Goal: Use online tool/utility: Use online tool/utility

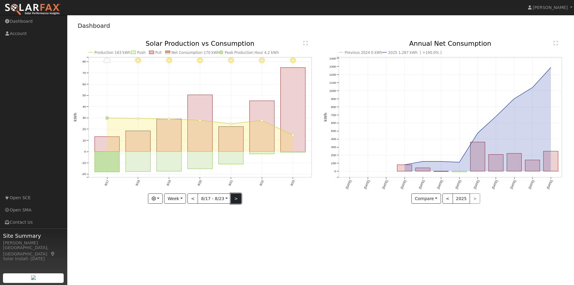
click at [235, 197] on button ">" at bounding box center [236, 198] width 10 height 10
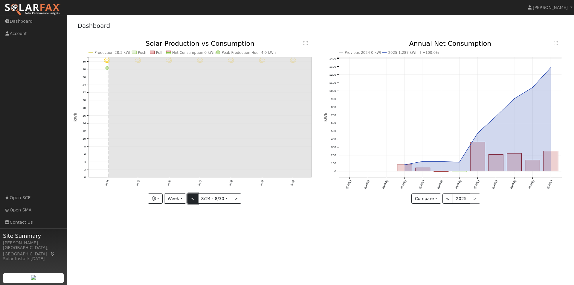
click at [195, 198] on button "<" at bounding box center [193, 198] width 10 height 10
type input "[DATE]"
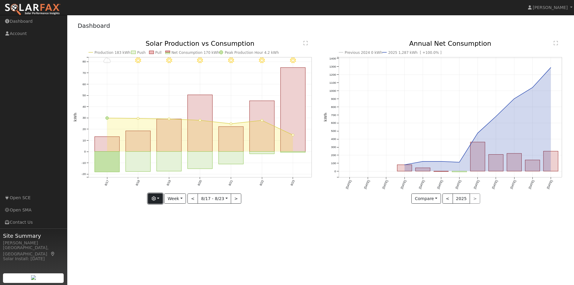
click at [161, 201] on button "button" at bounding box center [155, 198] width 15 height 10
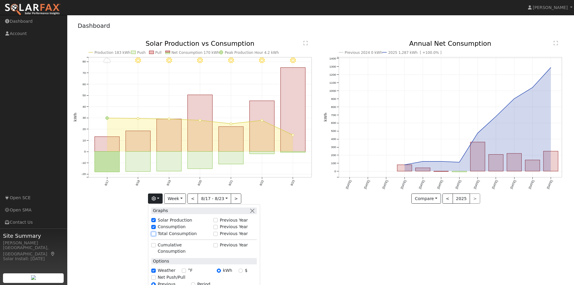
click at [154, 233] on input "Total Consumption" at bounding box center [153, 234] width 4 height 4
checkbox input "true"
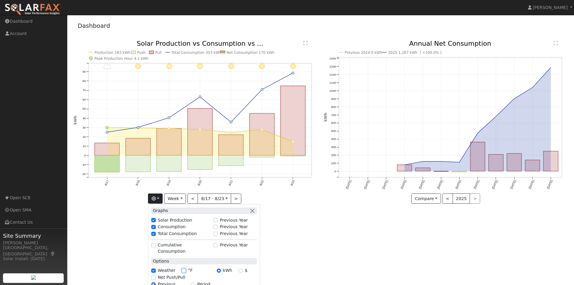
click at [184, 269] on input "°F" at bounding box center [184, 271] width 4 height 4
checkbox input "true"
click at [154, 282] on input "Previous Year" at bounding box center [153, 284] width 4 height 4
click at [242, 269] on input "$" at bounding box center [241, 271] width 4 height 4
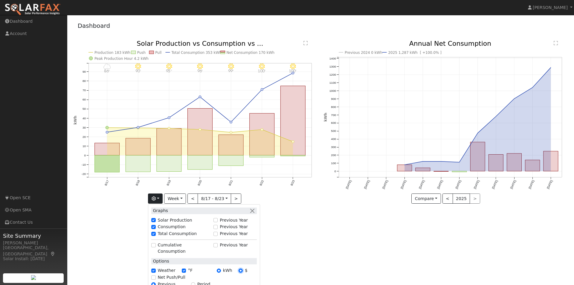
radio input "true"
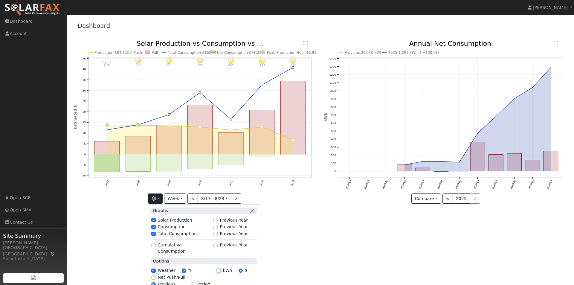
click at [220, 269] on input "kWh" at bounding box center [219, 271] width 4 height 4
radio input "true"
radio input "false"
